Goal: Task Accomplishment & Management: Manage account settings

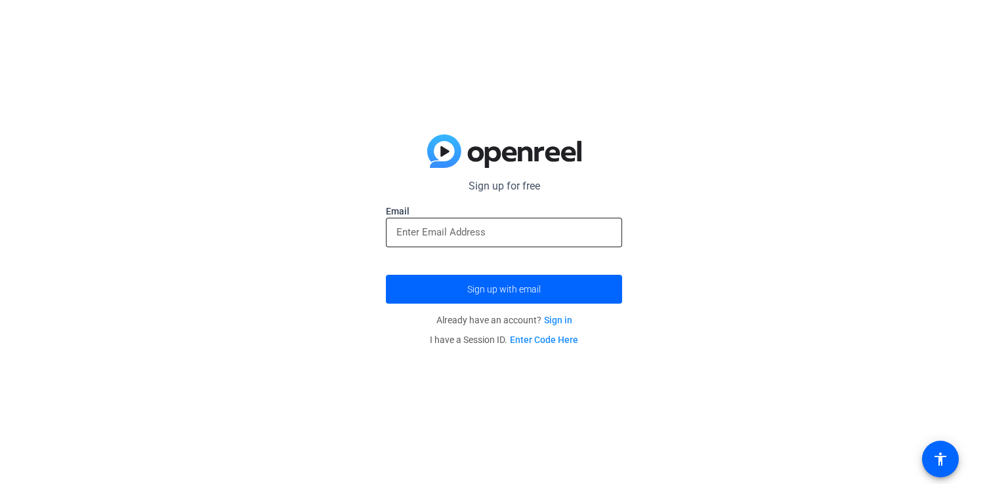
click at [433, 230] on input "email" at bounding box center [504, 233] width 215 height 16
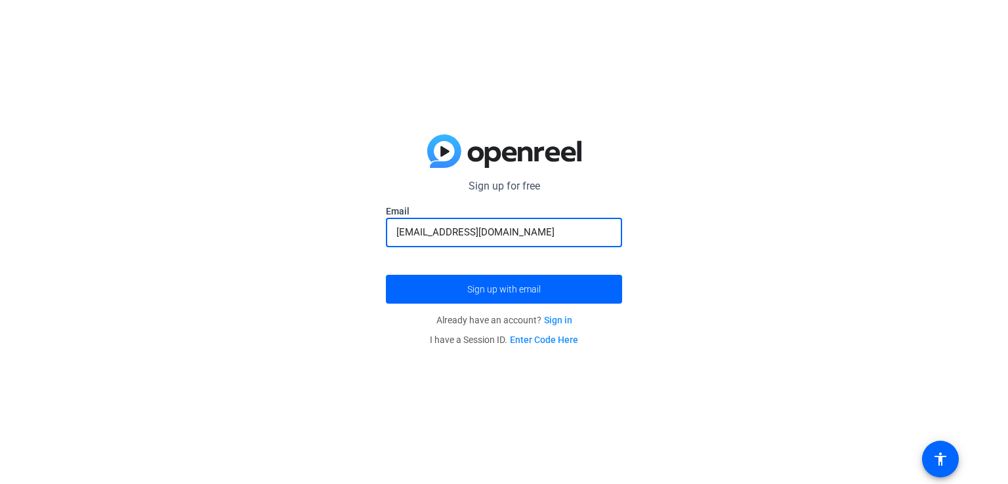
type input "[EMAIL_ADDRESS][DOMAIN_NAME]"
click at [386, 275] on button "Sign up with email" at bounding box center [504, 289] width 236 height 29
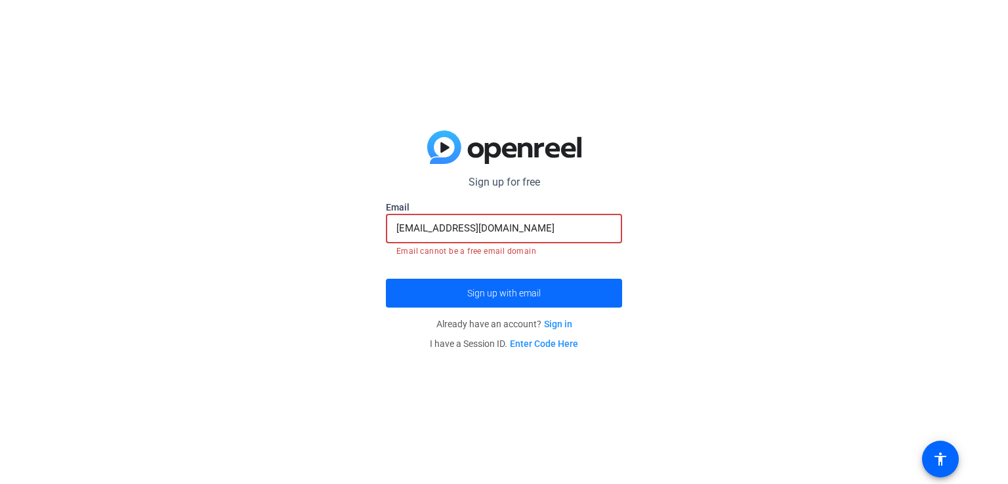
click at [428, 300] on span "submit" at bounding box center [504, 294] width 236 height 32
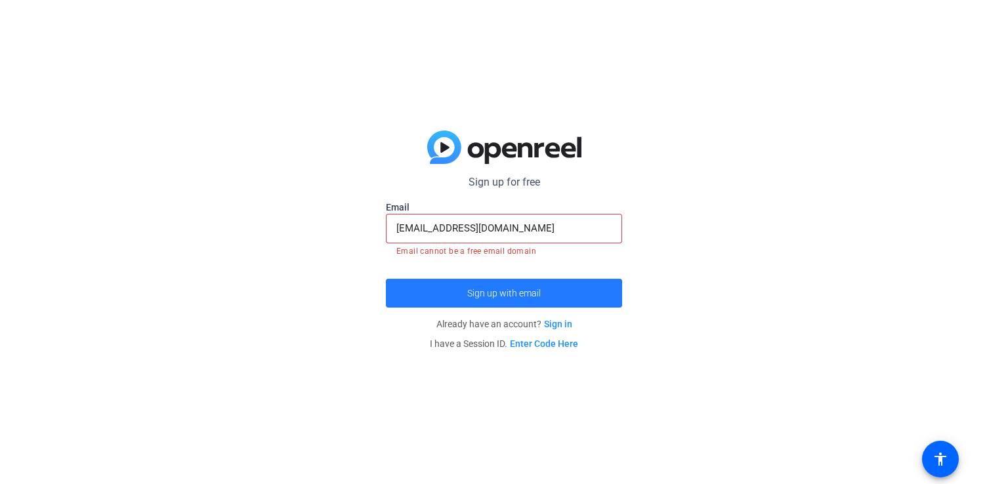
click at [428, 300] on span "submit" at bounding box center [504, 294] width 236 height 32
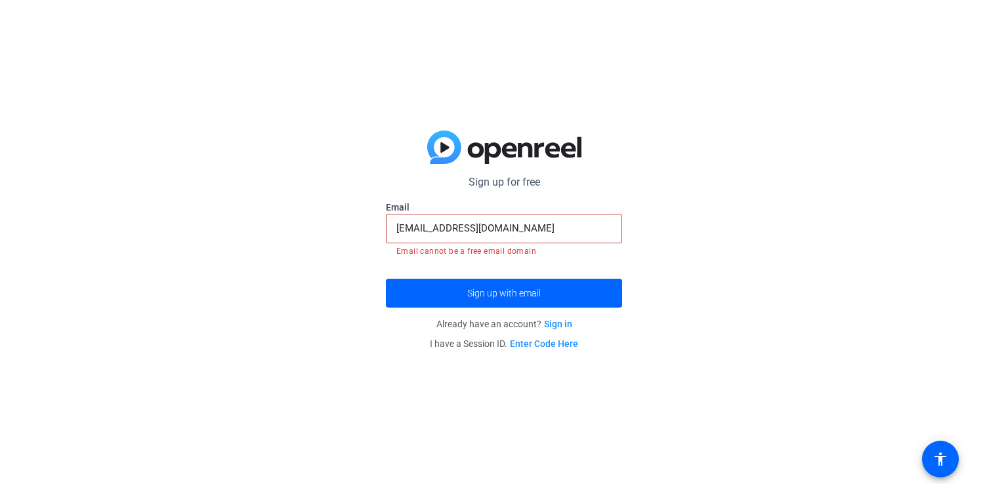
click at [530, 224] on input "[EMAIL_ADDRESS][DOMAIN_NAME]" at bounding box center [504, 229] width 215 height 16
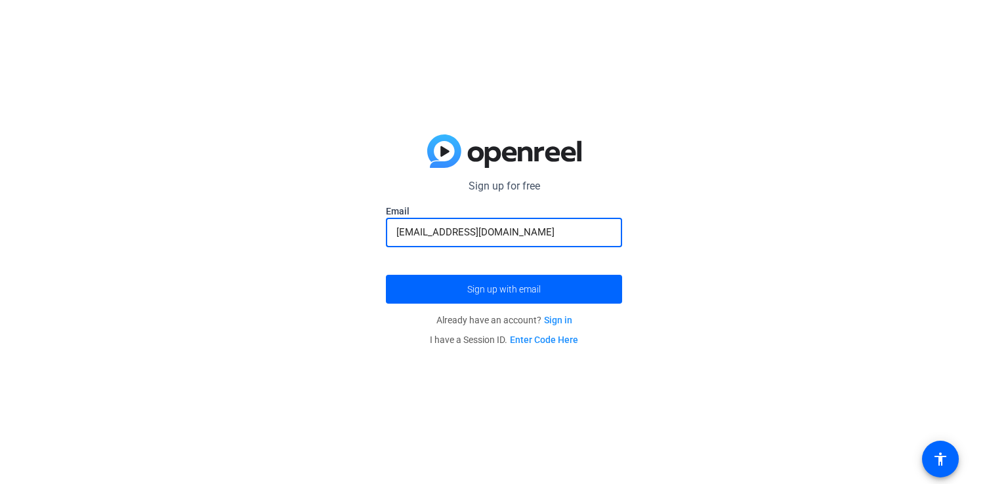
type input "[EMAIL_ADDRESS][DOMAIN_NAME]"
click at [386, 275] on button "Sign up with email" at bounding box center [504, 289] width 236 height 29
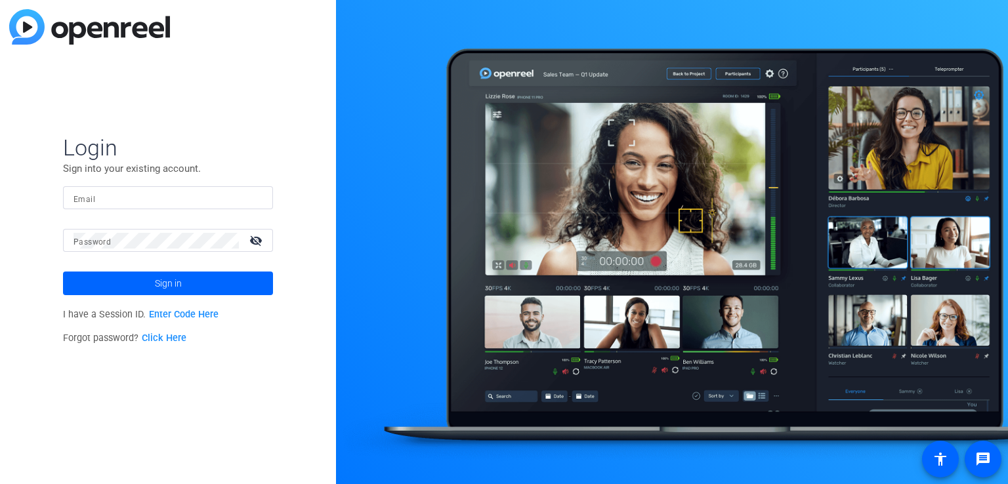
click at [143, 203] on input "Email" at bounding box center [168, 198] width 189 height 16
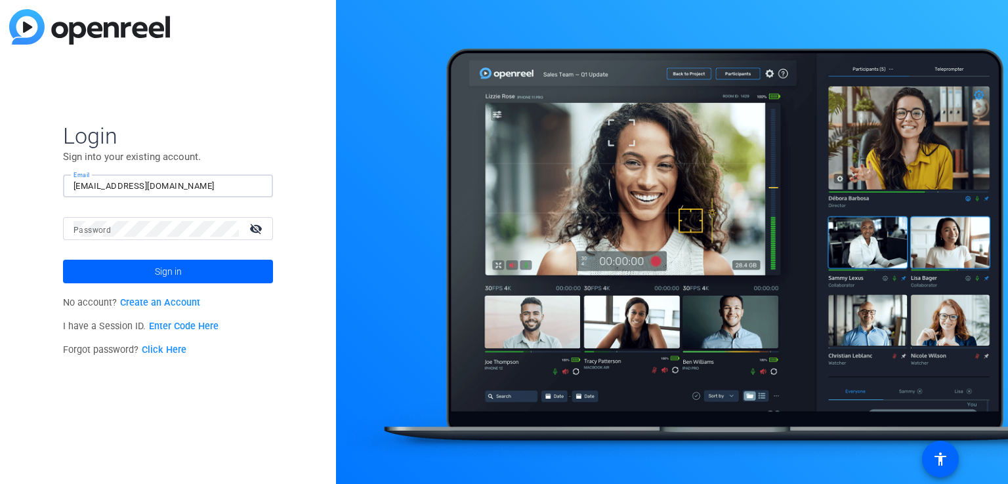
type input "[EMAIL_ADDRESS][DOMAIN_NAME]"
click at [63, 260] on button "Sign in" at bounding box center [168, 272] width 210 height 24
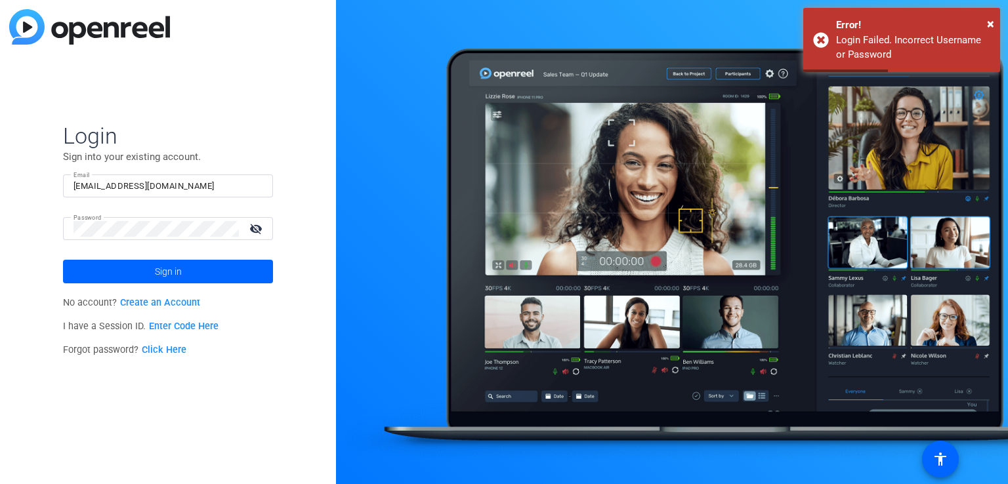
click at [159, 347] on link "Click Here" at bounding box center [164, 350] width 45 height 11
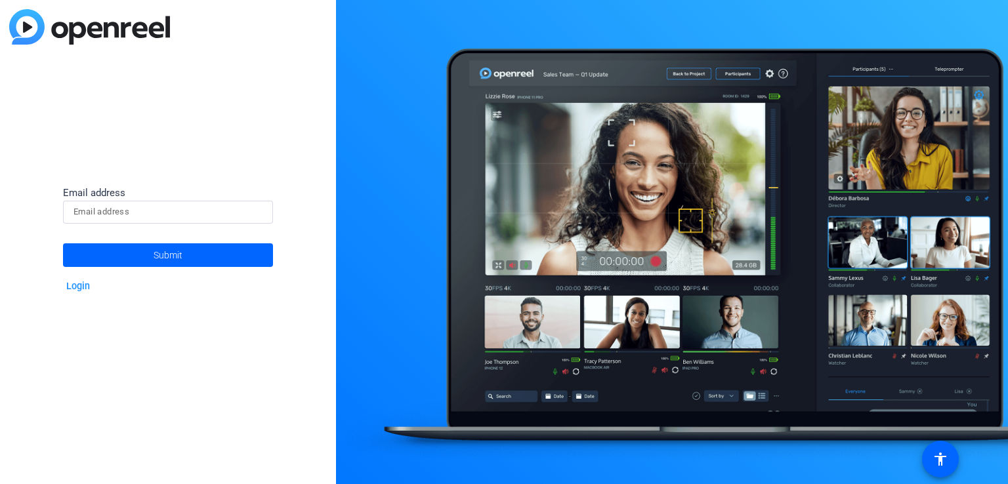
click at [110, 214] on input at bounding box center [168, 212] width 189 height 16
type input "[EMAIL_ADDRESS][DOMAIN_NAME]"
click at [63, 244] on button "Submit" at bounding box center [168, 256] width 210 height 24
